Goal: Information Seeking & Learning: Learn about a topic

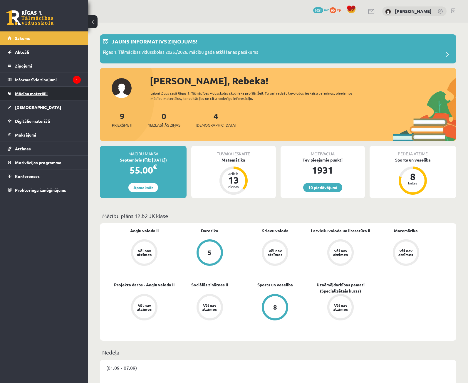
click at [37, 97] on link "Mācību materiāli" at bounding box center [44, 94] width 73 height 14
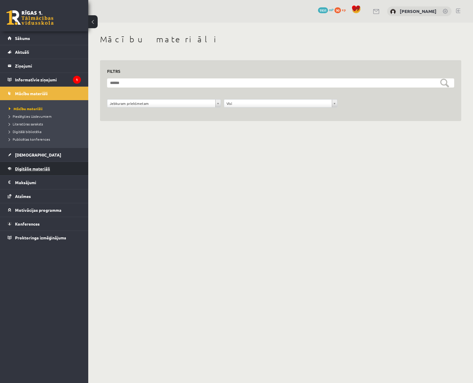
click at [44, 165] on link "Digitālie materiāli" at bounding box center [44, 169] width 73 height 14
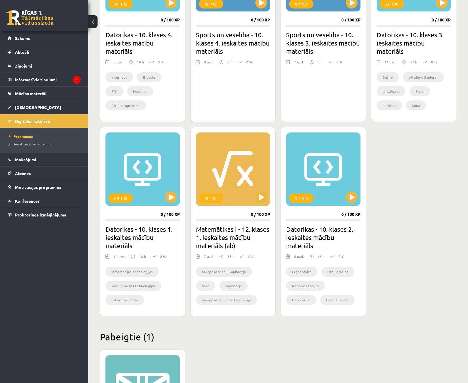
scroll to position [353, 0]
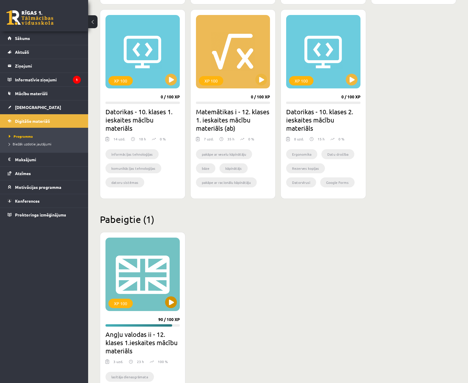
click at [168, 278] on div "XP 100" at bounding box center [143, 274] width 74 height 73
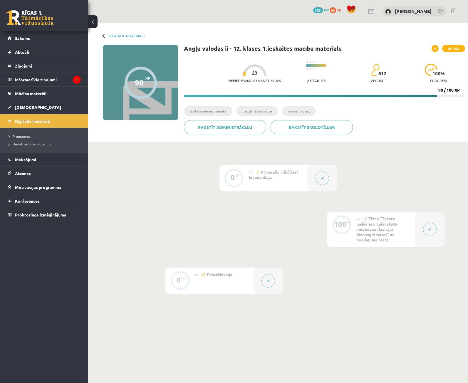
click at [414, 231] on div "#2 📝 Tēma "Teksta lasīšana un pierakstu veidošana (lasītāja dienasgrāmata)" un …" at bounding box center [386, 229] width 59 height 35
click at [435, 227] on button at bounding box center [430, 230] width 14 height 14
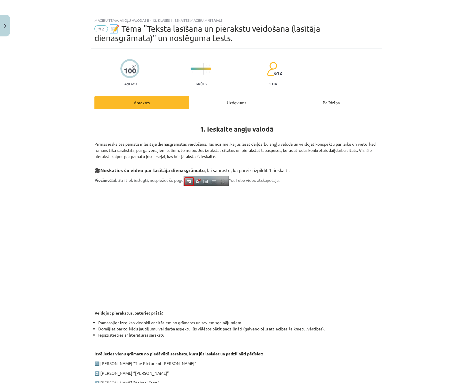
scroll to position [143, 0]
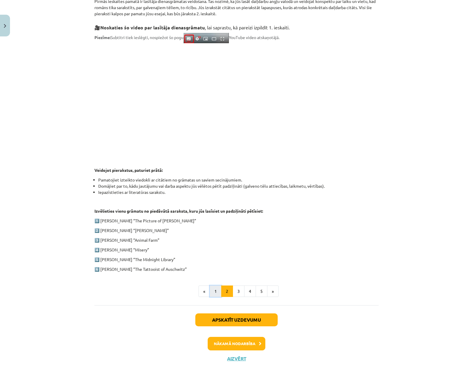
click at [214, 292] on button "1" at bounding box center [216, 292] width 12 height 12
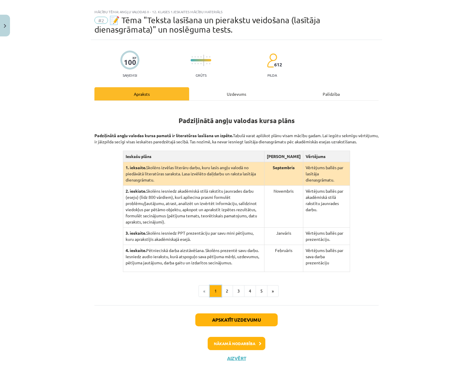
scroll to position [2, 0]
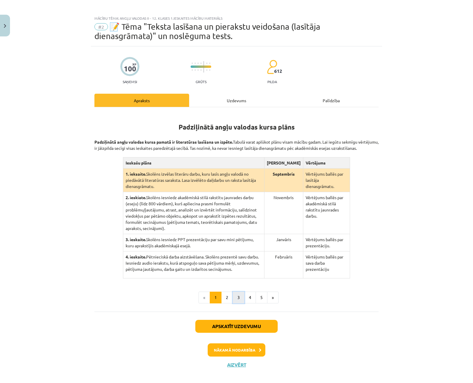
click at [239, 293] on button "3" at bounding box center [238, 298] width 12 height 12
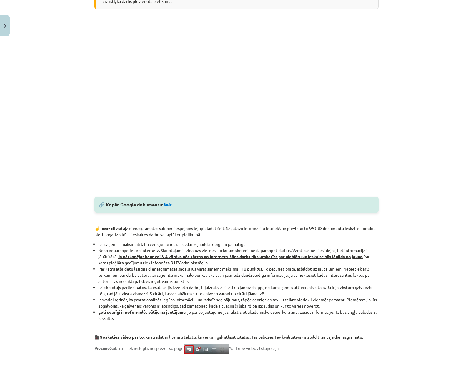
scroll to position [208, 0]
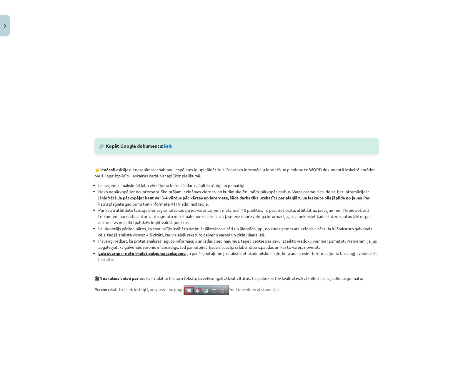
click at [170, 148] on link "šeit" at bounding box center [167, 146] width 8 height 6
